Goal: Find specific page/section: Find specific page/section

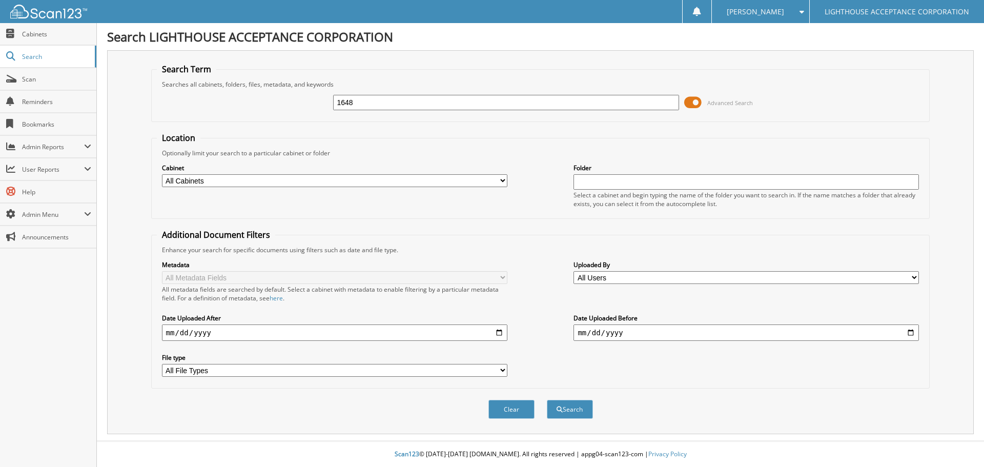
type input "1648"
click at [547, 400] on button "Search" at bounding box center [570, 409] width 46 height 19
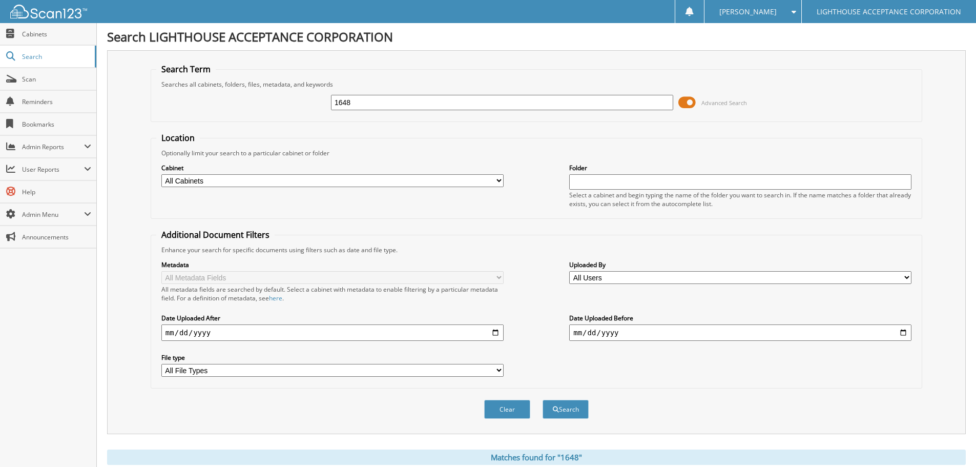
drag, startPoint x: 365, startPoint y: 101, endPoint x: 297, endPoint y: 103, distance: 68.2
click at [297, 103] on div "1648 Advanced Search" at bounding box center [536, 103] width 761 height 28
type input "[PERSON_NAME]"
click at [543, 400] on button "Search" at bounding box center [566, 409] width 46 height 19
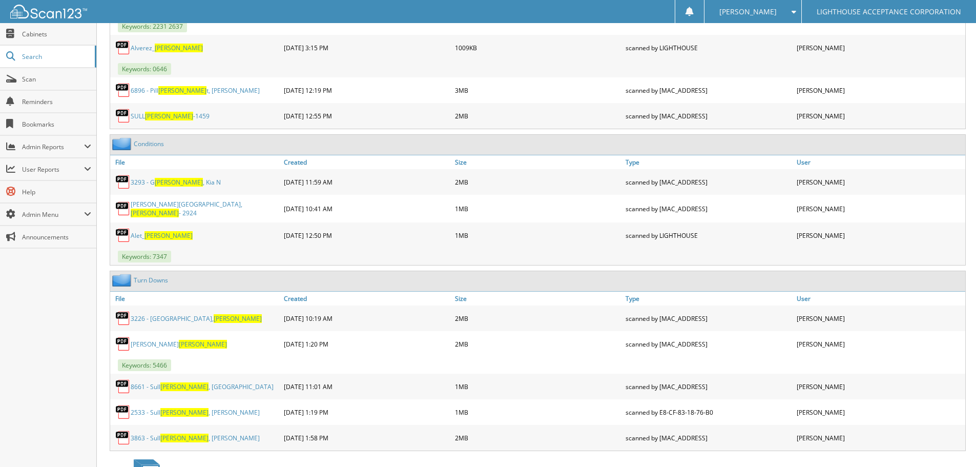
scroll to position [1743, 0]
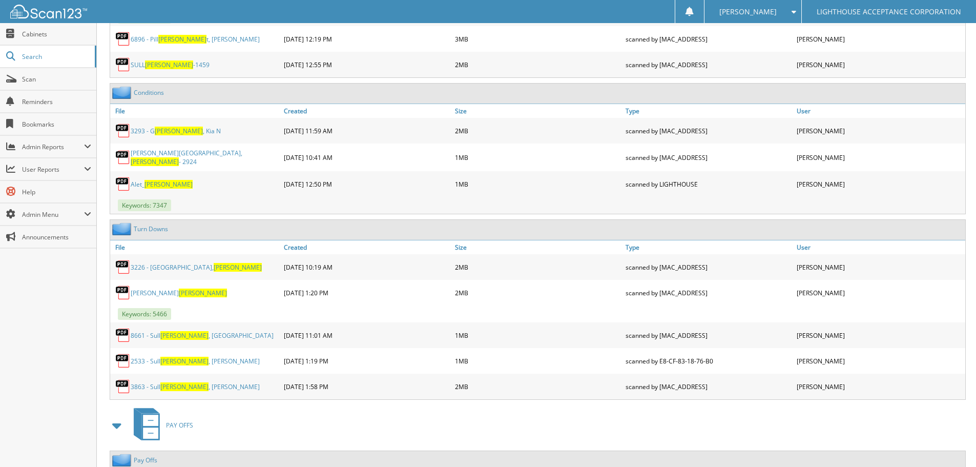
click at [162, 271] on link "3226 - Escutia, Ivan" at bounding box center [196, 267] width 131 height 9
